Goal: Information Seeking & Learning: Learn about a topic

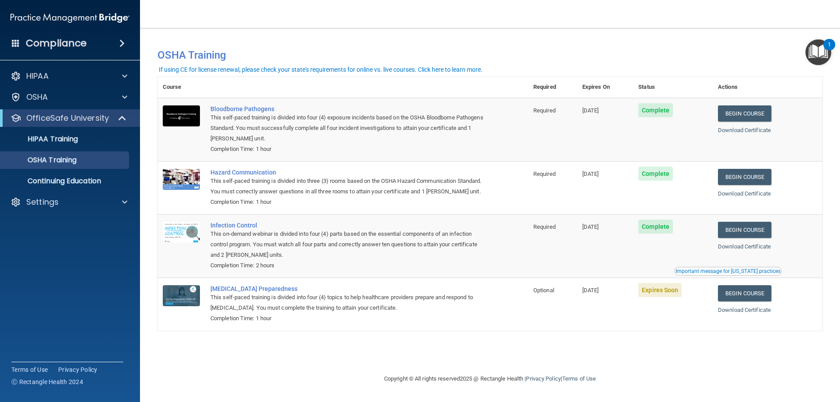
click at [675, 297] on span "Expires Soon" at bounding box center [659, 290] width 43 height 14
click at [748, 301] on link "Begin Course" at bounding box center [744, 293] width 53 height 16
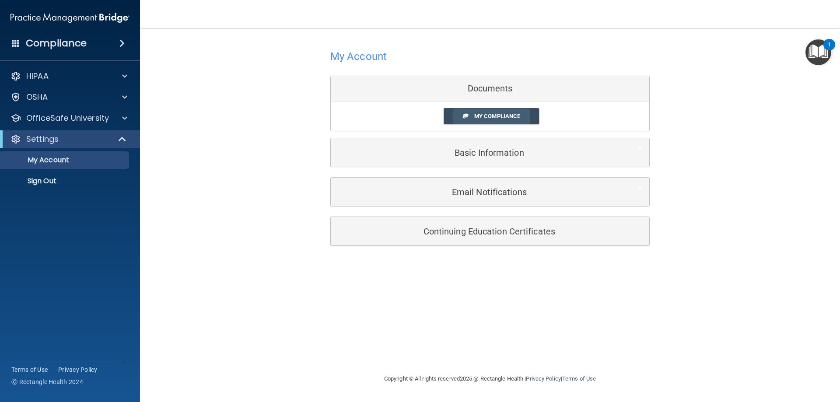
click at [502, 113] on span "My Compliance" at bounding box center [497, 116] width 46 height 7
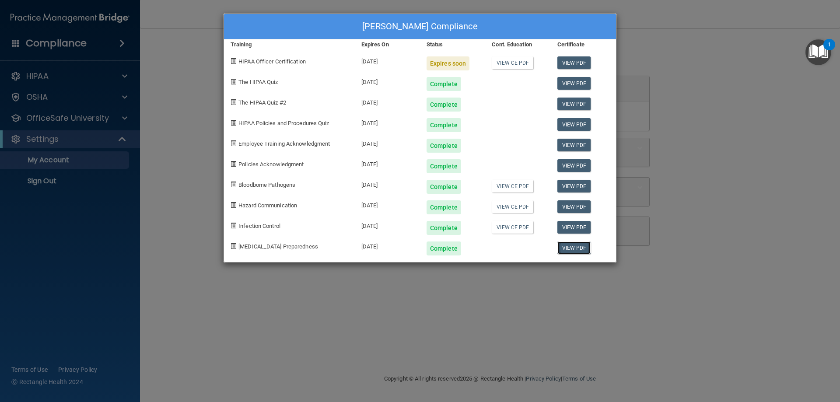
click at [571, 248] on link "View PDF" at bounding box center [574, 247] width 34 height 13
click at [452, 65] on div "Expires soon" at bounding box center [447, 63] width 43 height 14
click at [438, 65] on div "Expires soon" at bounding box center [447, 63] width 43 height 14
click at [727, 143] on div "[PERSON_NAME] Compliance Training Expires On Status Cont. Education Certificate…" at bounding box center [420, 201] width 840 height 402
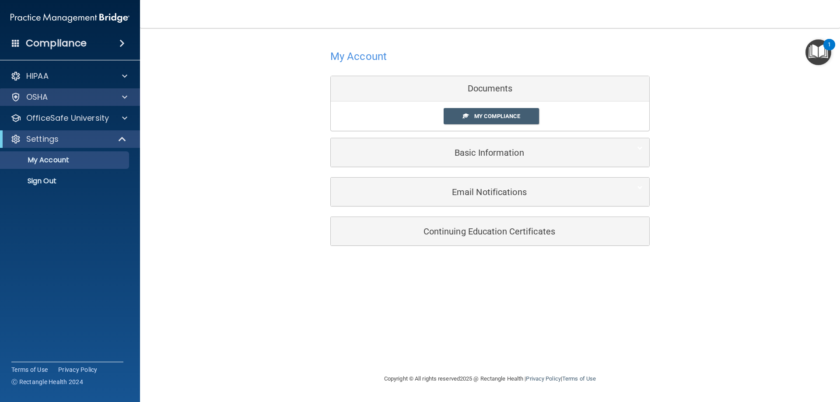
click at [56, 102] on div "OSHA" at bounding box center [70, 96] width 140 height 17
click at [101, 98] on div "OSHA" at bounding box center [58, 97] width 108 height 10
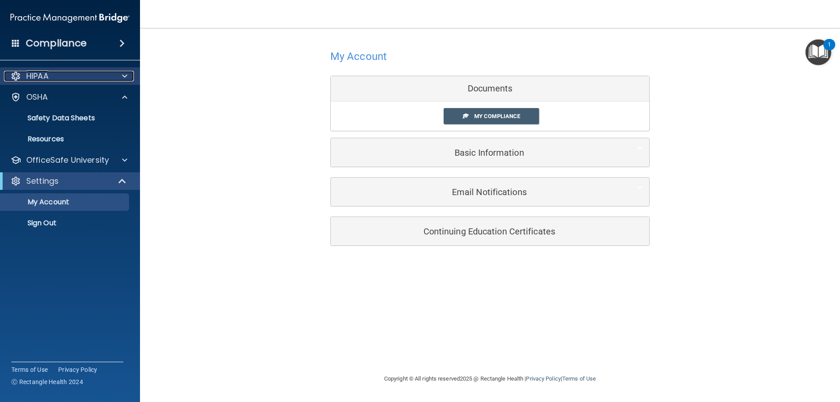
click at [121, 74] on div at bounding box center [123, 76] width 22 height 10
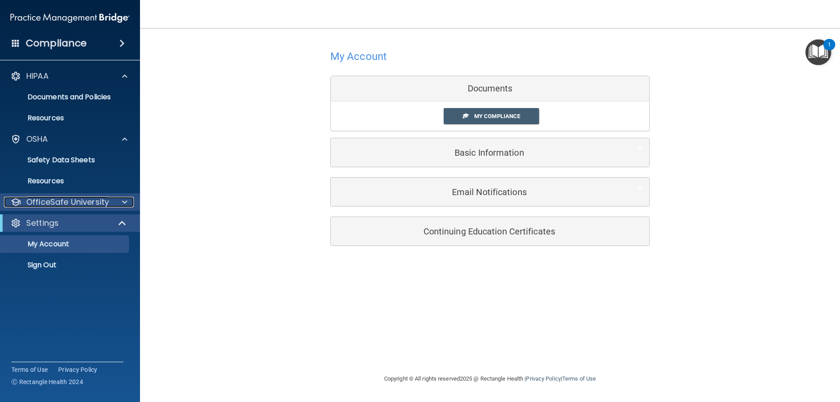
click at [122, 204] on span at bounding box center [124, 202] width 5 height 10
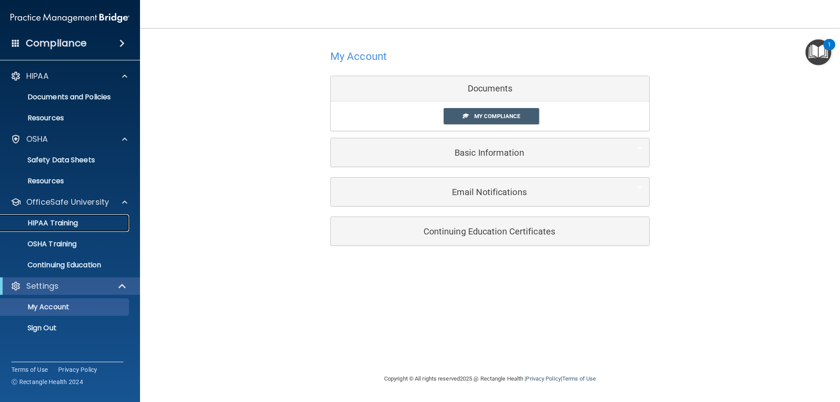
click at [65, 227] on p "HIPAA Training" at bounding box center [42, 223] width 72 height 9
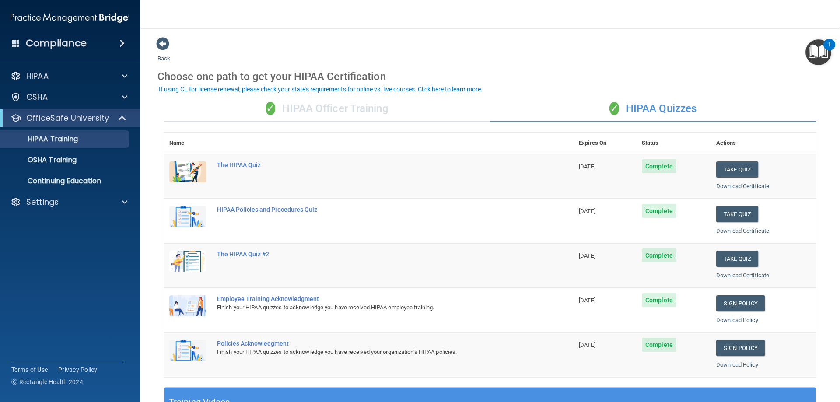
click at [326, 112] on div "✓ HIPAA Officer Training" at bounding box center [327, 109] width 326 height 26
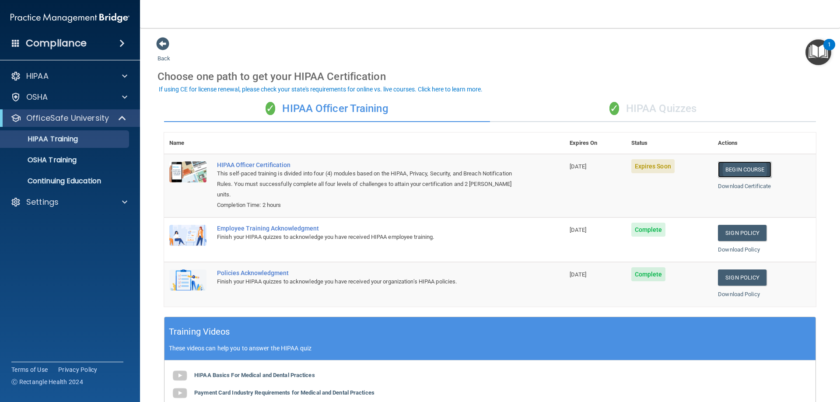
click at [760, 164] on link "Begin Course" at bounding box center [744, 169] width 53 height 16
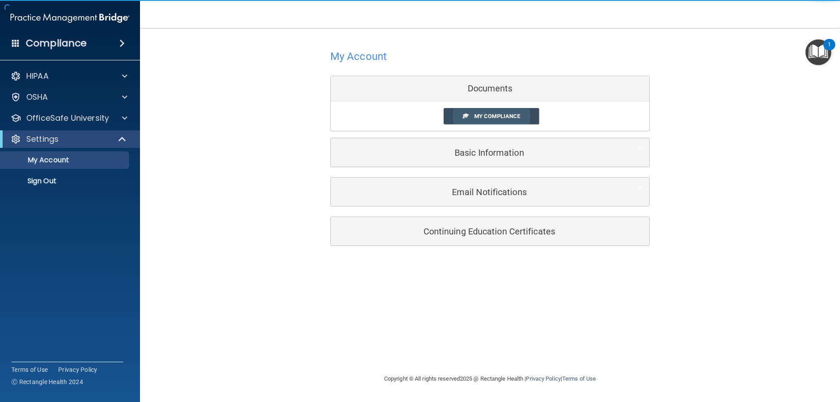
click at [513, 119] on span "My Compliance" at bounding box center [497, 116] width 46 height 7
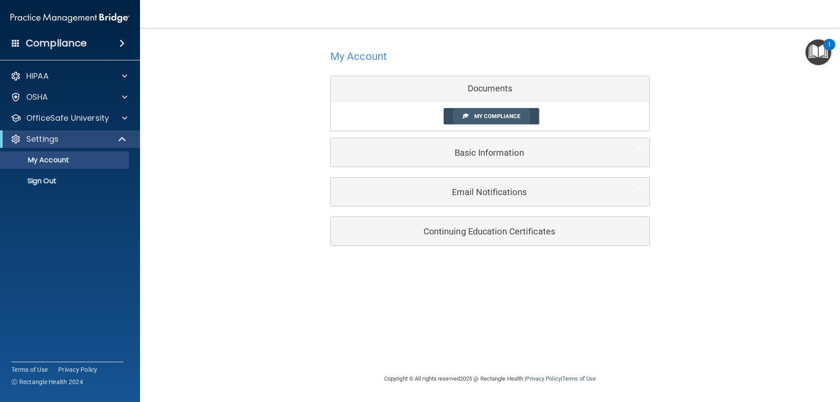
click at [499, 119] on span "My Compliance" at bounding box center [497, 116] width 46 height 7
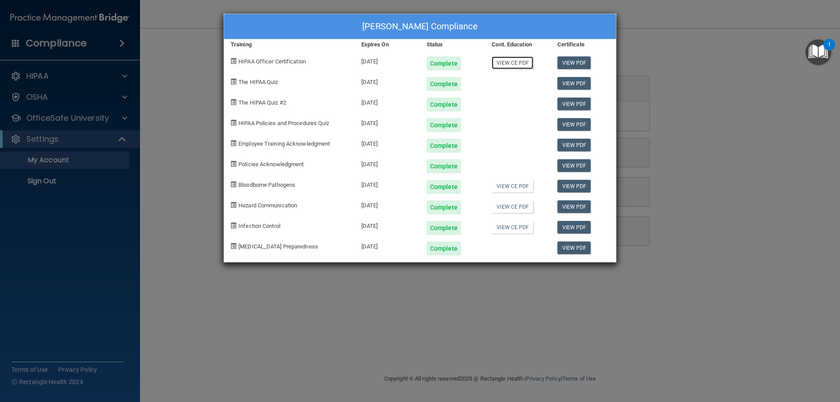
click at [521, 66] on link "View CE PDF" at bounding box center [513, 62] width 42 height 13
